Goal: Navigation & Orientation: Go to known website

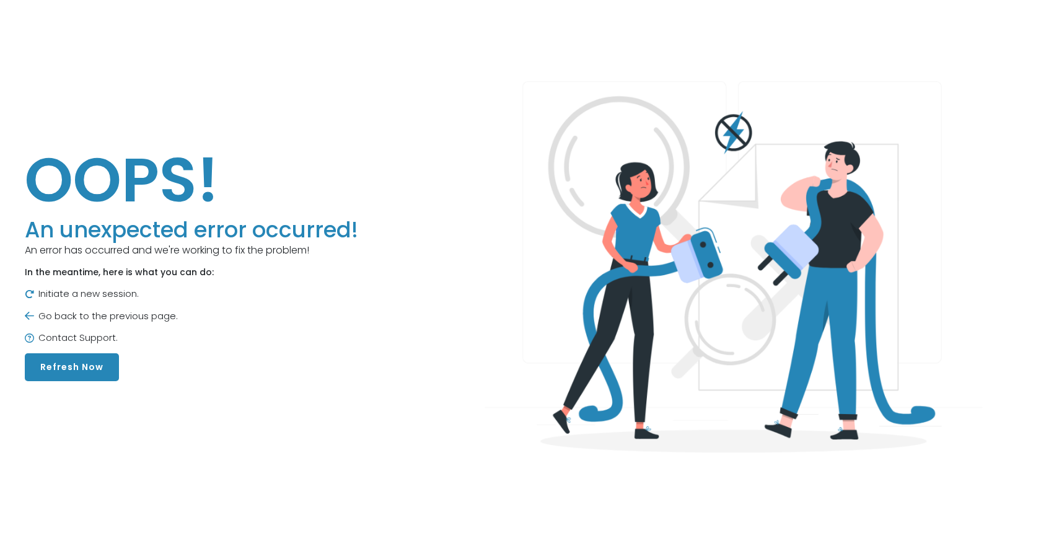
click at [77, 370] on button "Refresh Now" at bounding box center [72, 367] width 94 height 28
